Goal: Find specific page/section: Find specific page/section

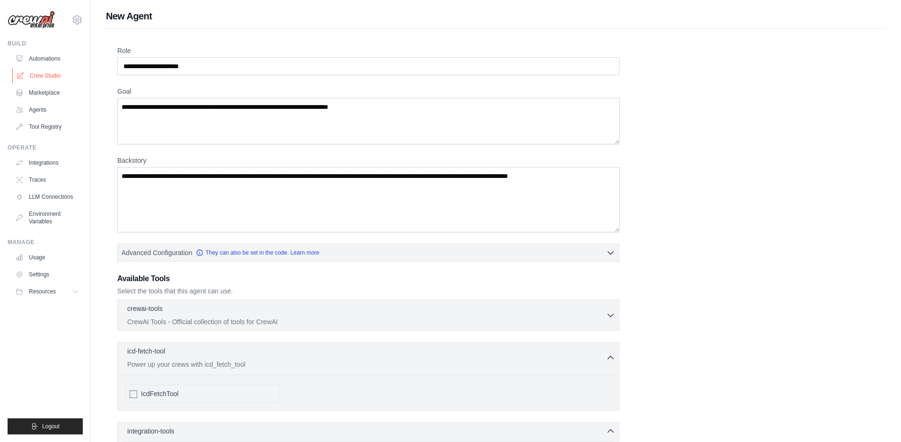
click at [52, 75] on link "Crew Studio" at bounding box center [47, 75] width 71 height 15
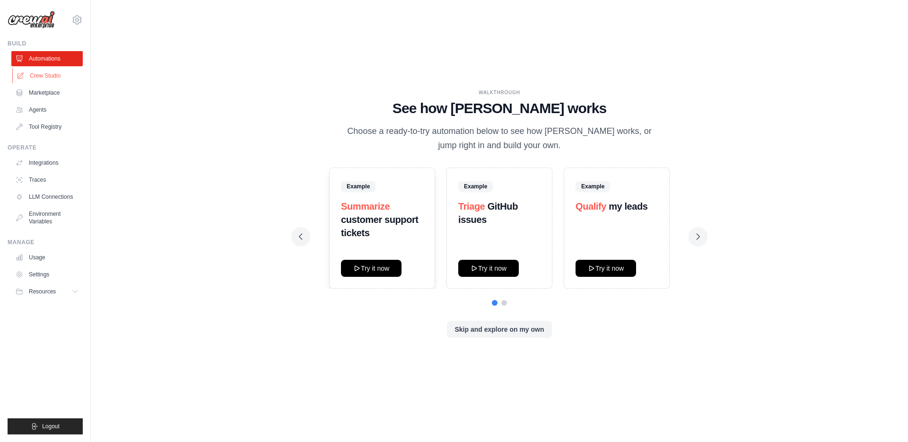
click at [48, 72] on link "Crew Studio" at bounding box center [47, 75] width 71 height 15
